Goal: Navigation & Orientation: Find specific page/section

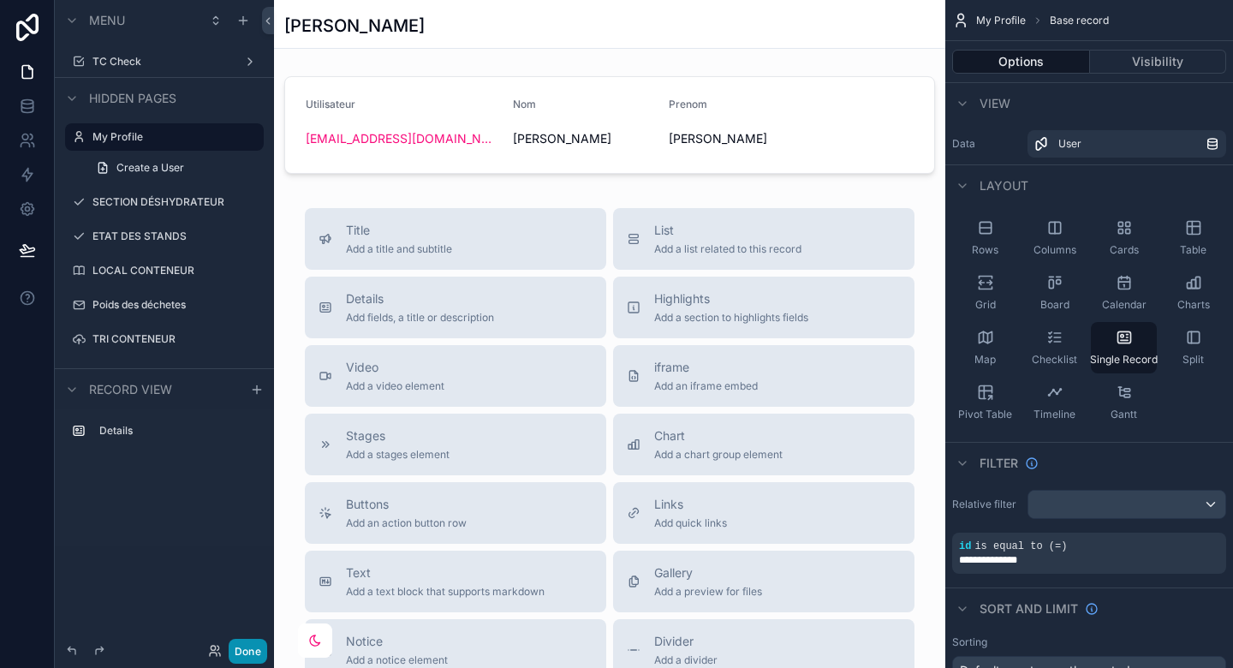
click at [258, 644] on button "Done" at bounding box center [248, 651] width 39 height 25
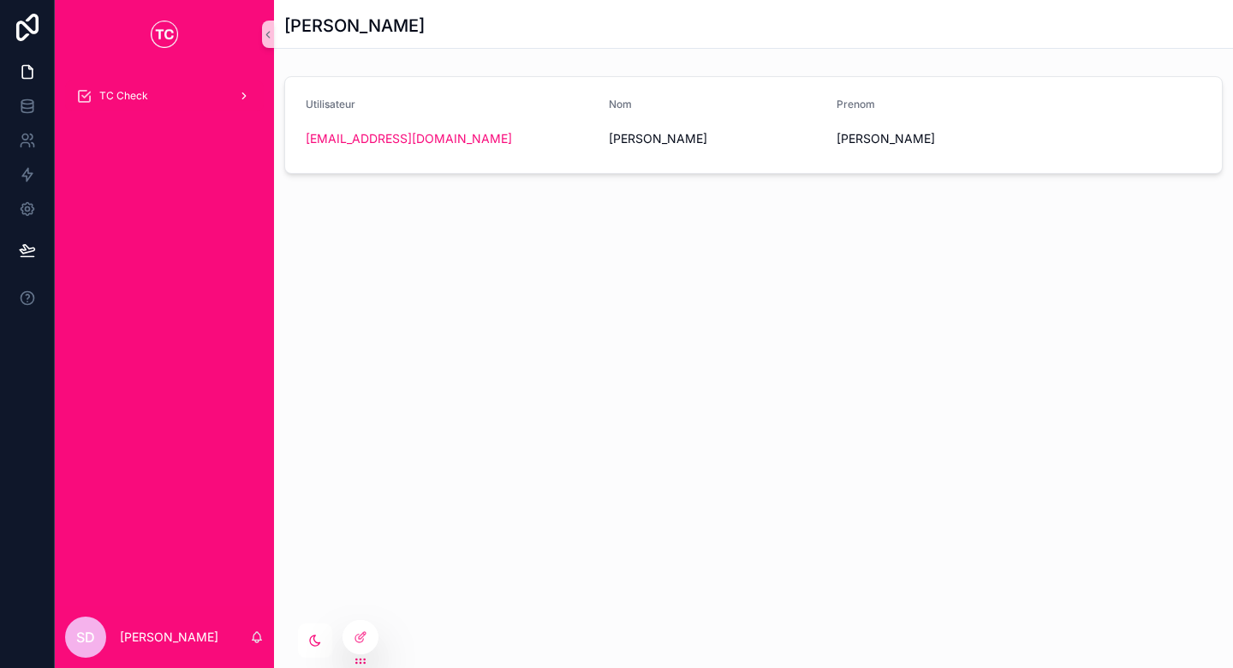
click at [80, 91] on icon "scrollable content" at bounding box center [83, 95] width 17 height 17
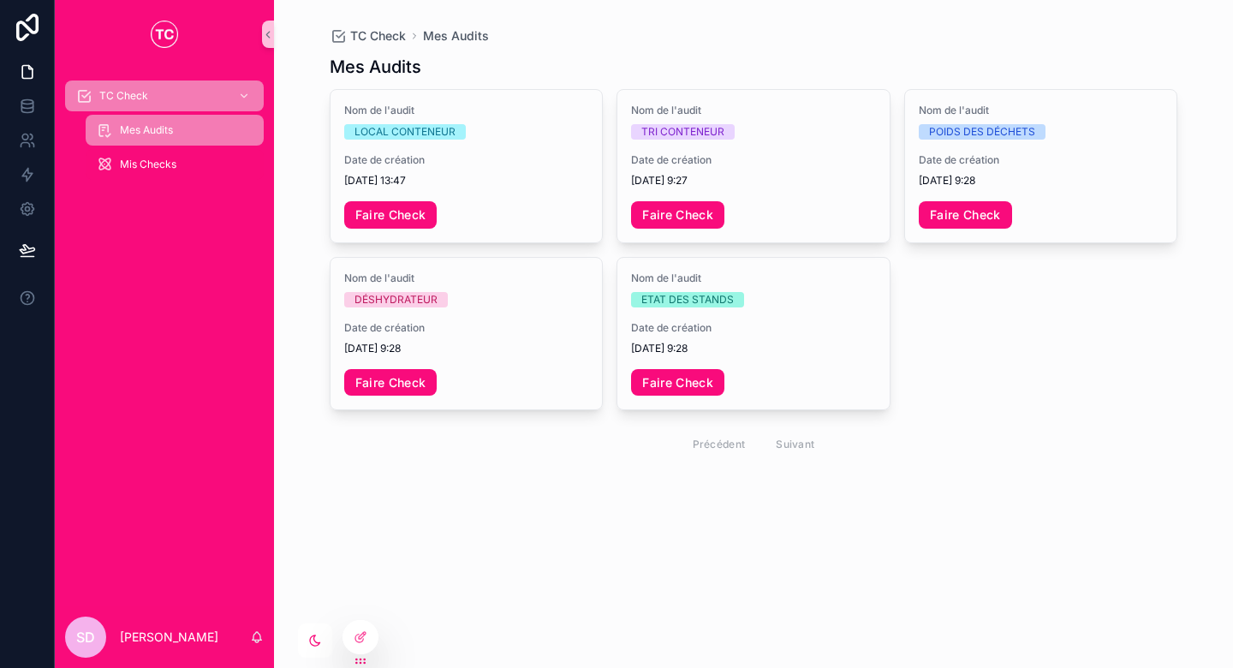
click at [183, 157] on div "Mis Checks" at bounding box center [174, 164] width 157 height 27
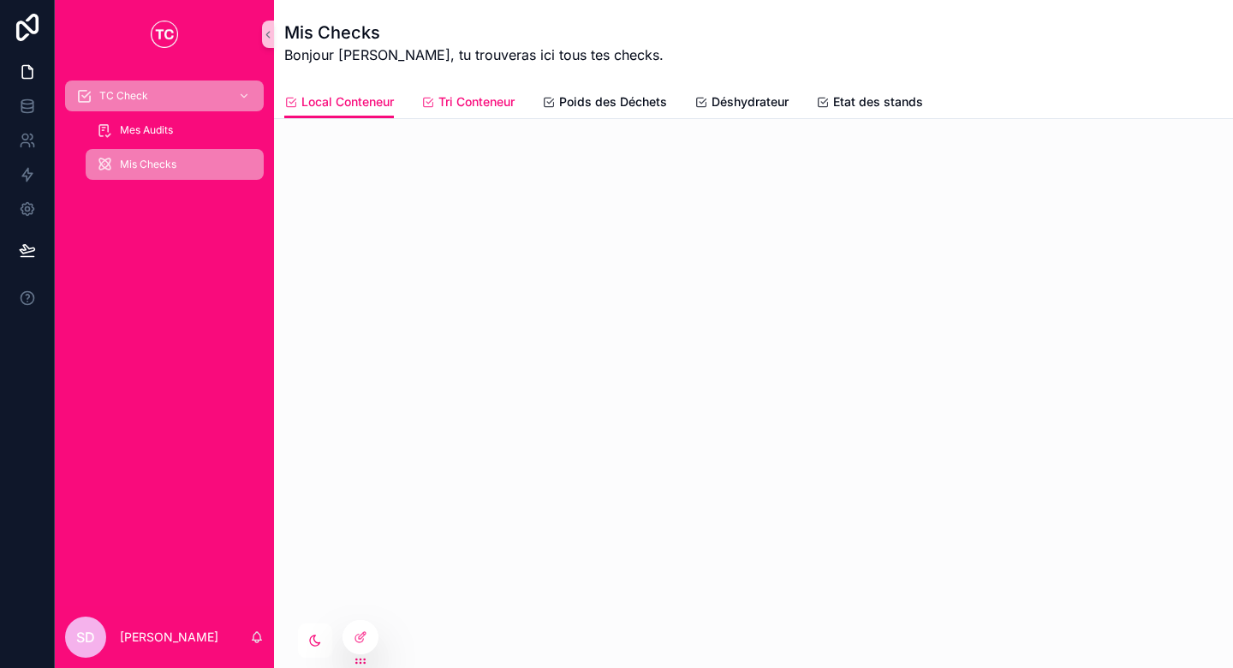
click at [437, 92] on link "Tri Conteneur" at bounding box center [467, 103] width 93 height 34
click at [627, 105] on span "Poids des Déchets" at bounding box center [613, 101] width 108 height 17
click at [763, 86] on div "Local Conteneur Tri Conteneur Poids des Déchets Déshydrateur Etat des stands" at bounding box center [753, 102] width 938 height 33
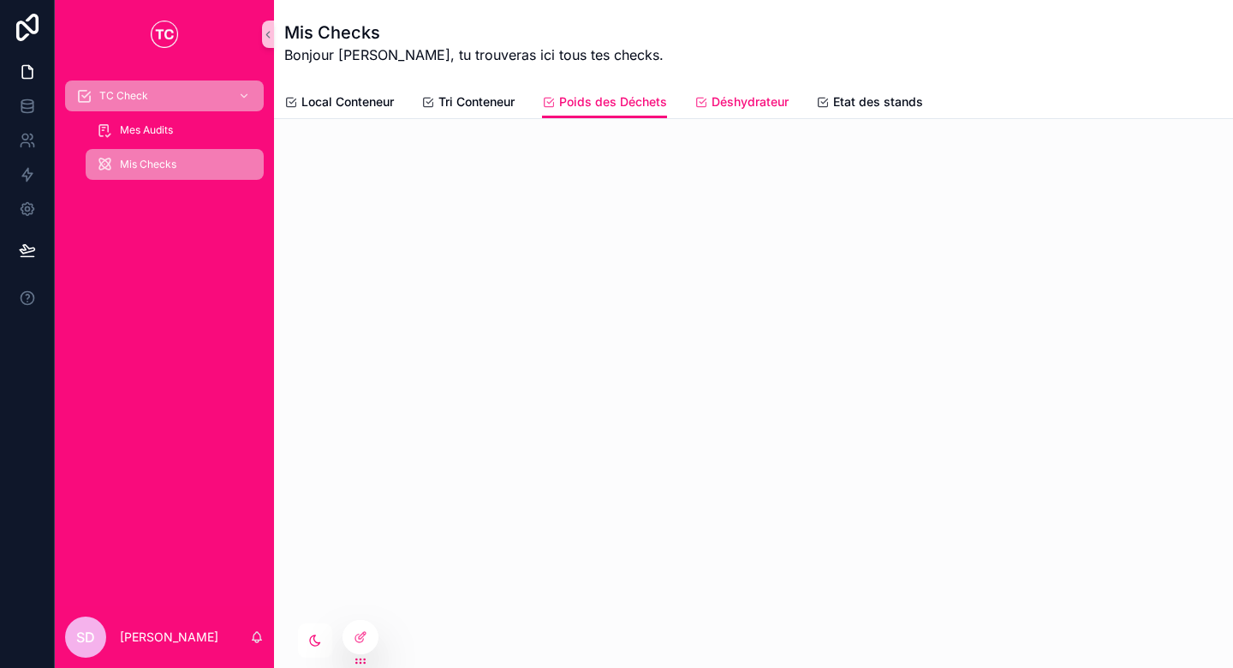
click at [773, 116] on link "Déshydrateur" at bounding box center [741, 103] width 94 height 34
click at [847, 99] on span "Etat des stands" at bounding box center [878, 101] width 90 height 17
click at [742, 101] on span "Déshydrateur" at bounding box center [749, 101] width 77 height 17
click at [597, 92] on link "Poids des Déchets" at bounding box center [604, 103] width 125 height 34
